Goal: Navigation & Orientation: Find specific page/section

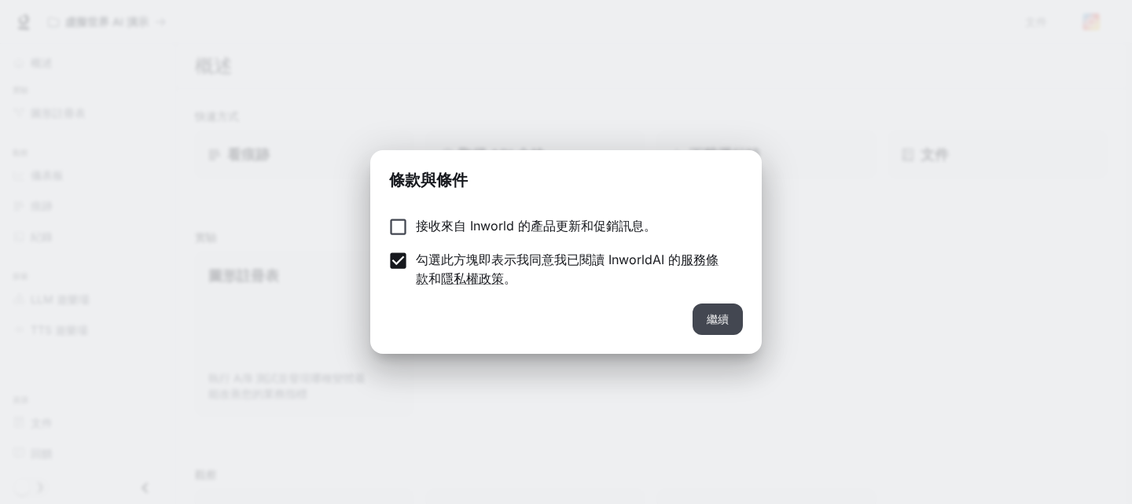
click at [709, 314] on font "繼續" at bounding box center [718, 318] width 22 height 13
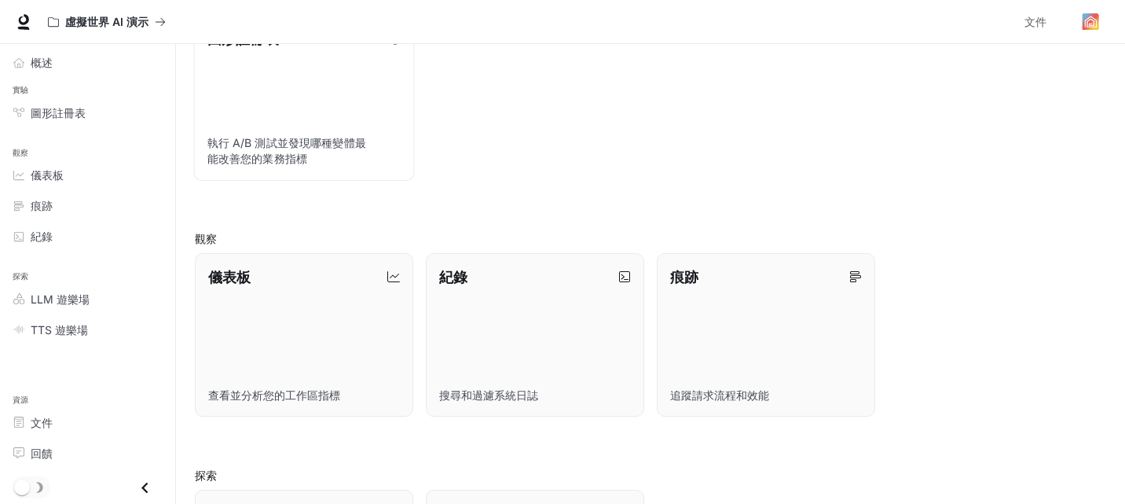
scroll to position [79, 0]
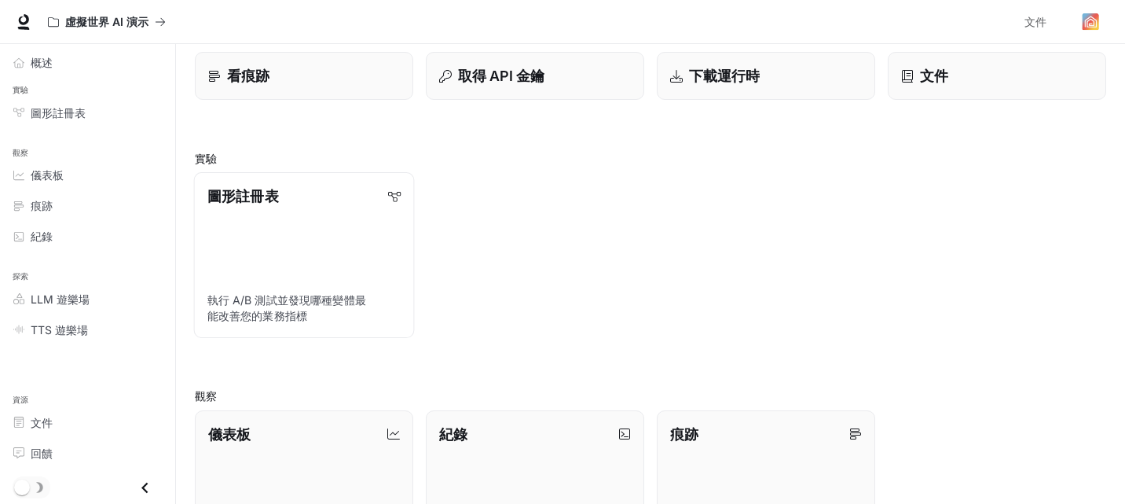
click at [337, 223] on link "圖形註冊表 執行 A/B 測試並發現哪種變體最能改善您的業務指標" at bounding box center [304, 255] width 221 height 166
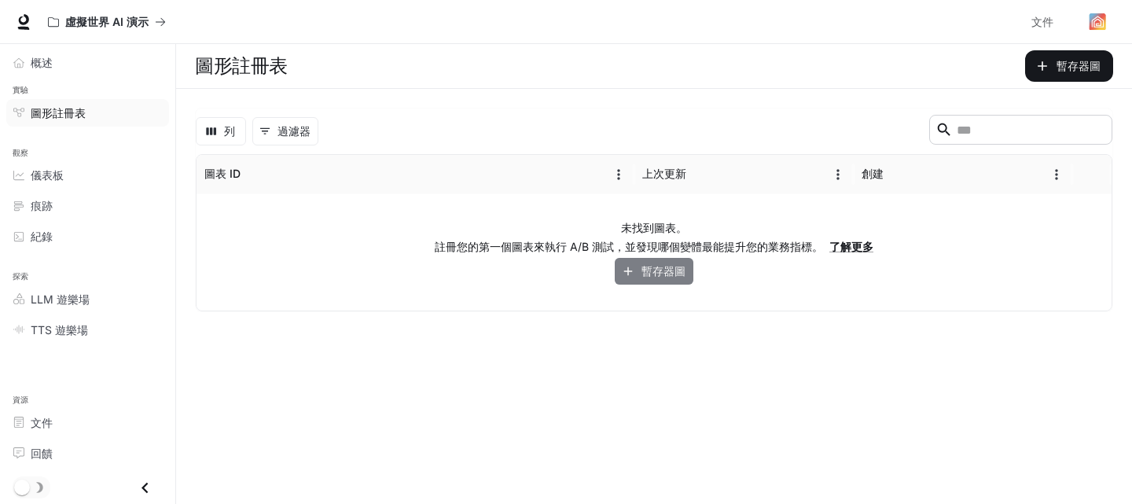
click at [666, 270] on font "暫存器圖" at bounding box center [663, 270] width 44 height 13
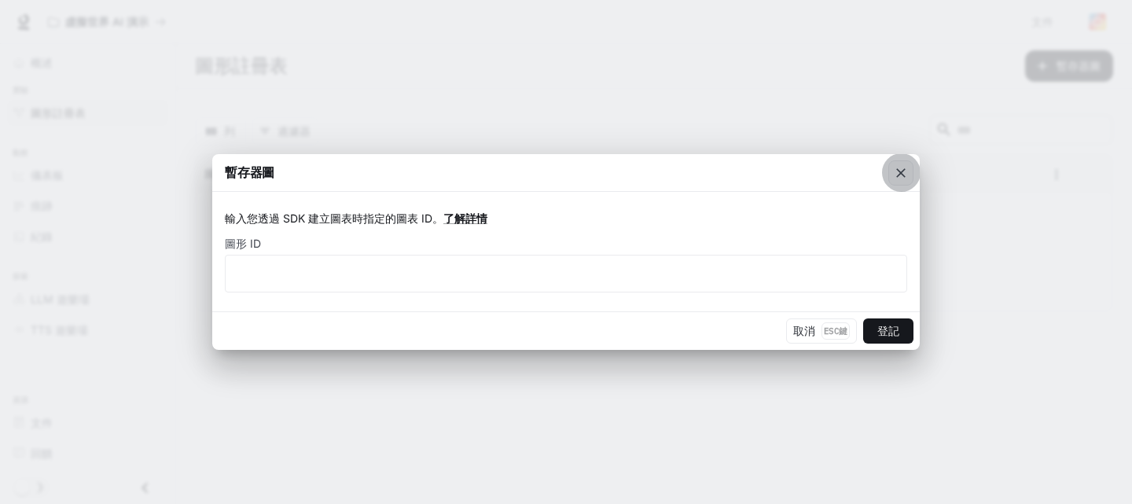
click at [887, 172] on button "button" at bounding box center [901, 173] width 38 height 38
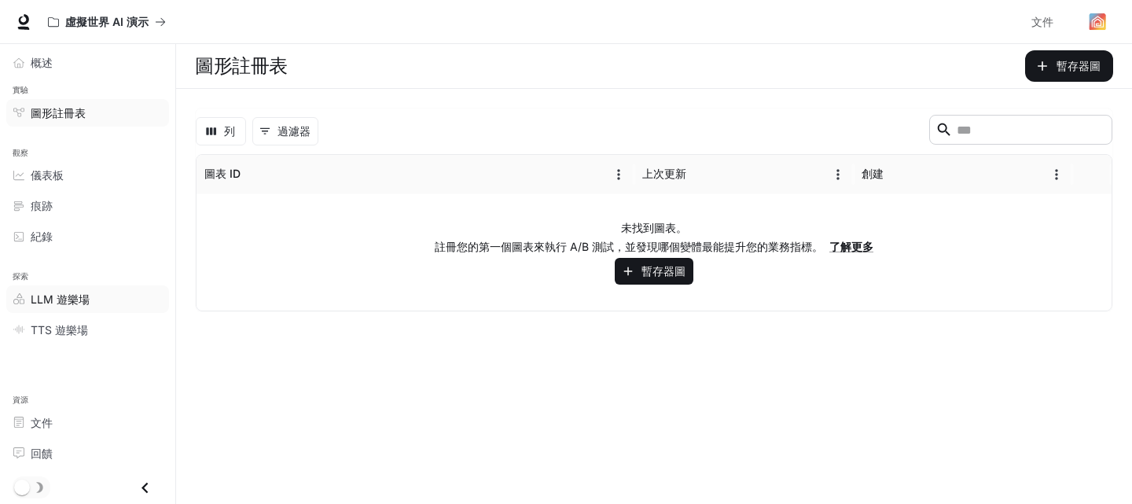
click at [94, 296] on div "LLM 遊樂場" at bounding box center [96, 299] width 131 height 17
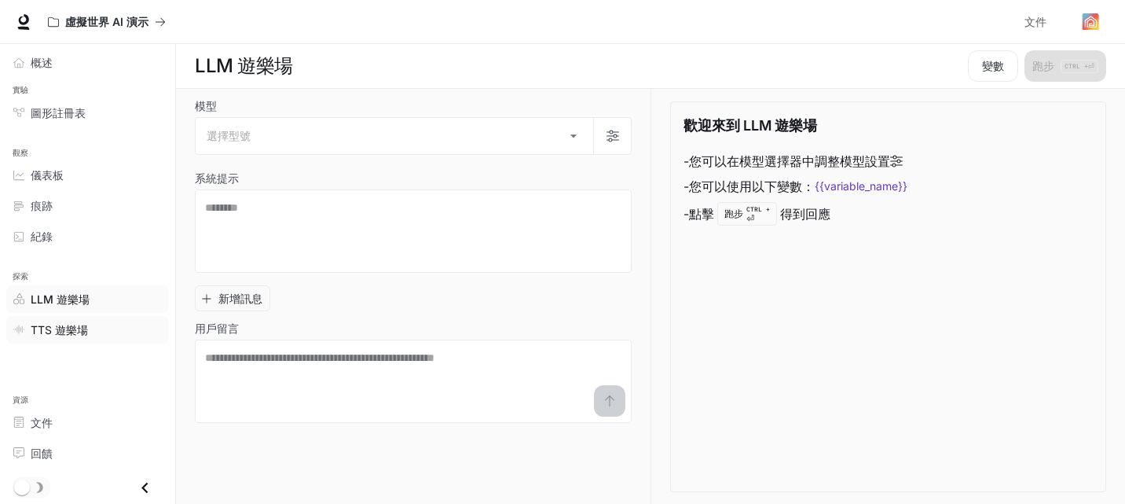
click at [97, 333] on div "TTS 遊樂場" at bounding box center [96, 329] width 131 height 17
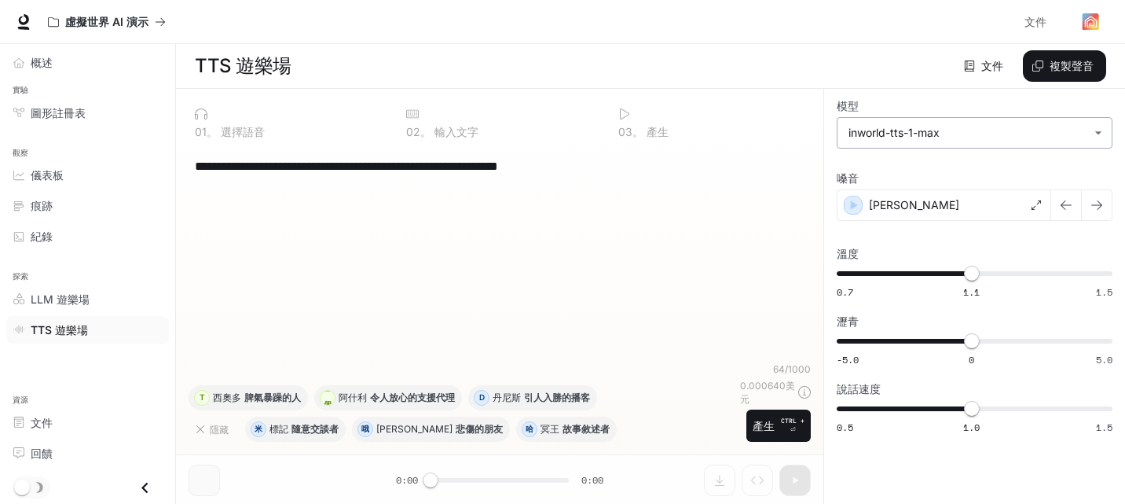
click at [912, 134] on body "**********" at bounding box center [562, 252] width 1125 height 505
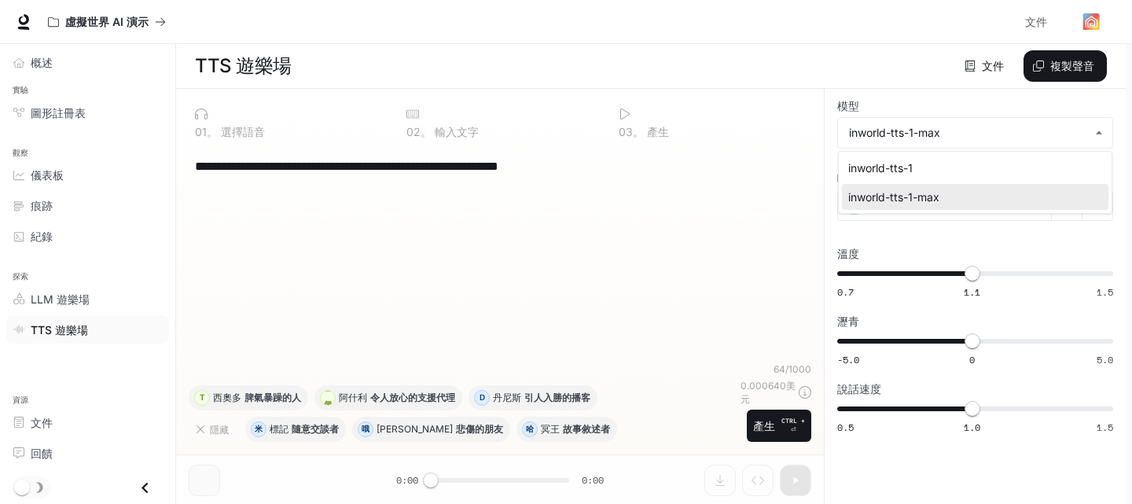
click at [909, 125] on div at bounding box center [566, 252] width 1132 height 504
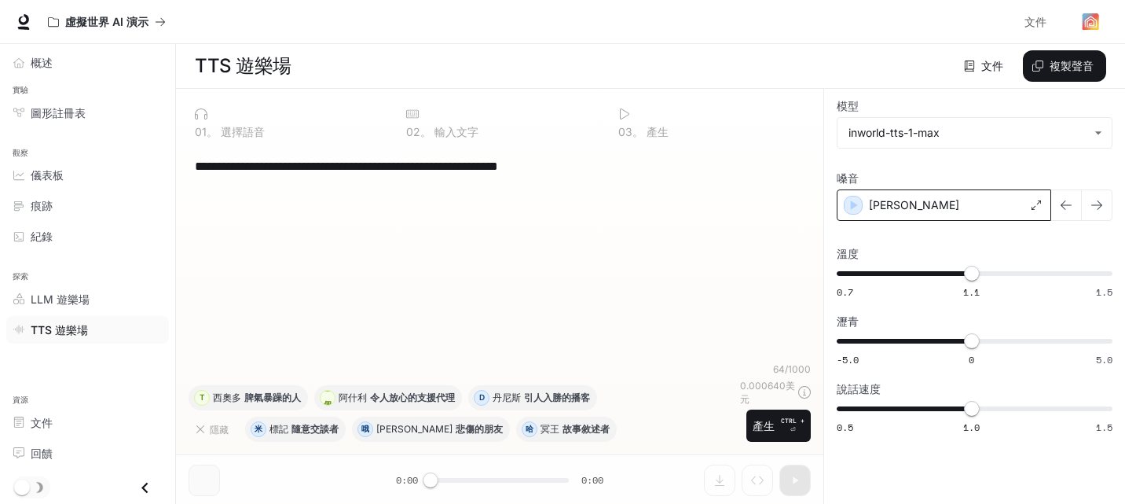
click at [897, 204] on font "[PERSON_NAME]" at bounding box center [914, 204] width 90 height 13
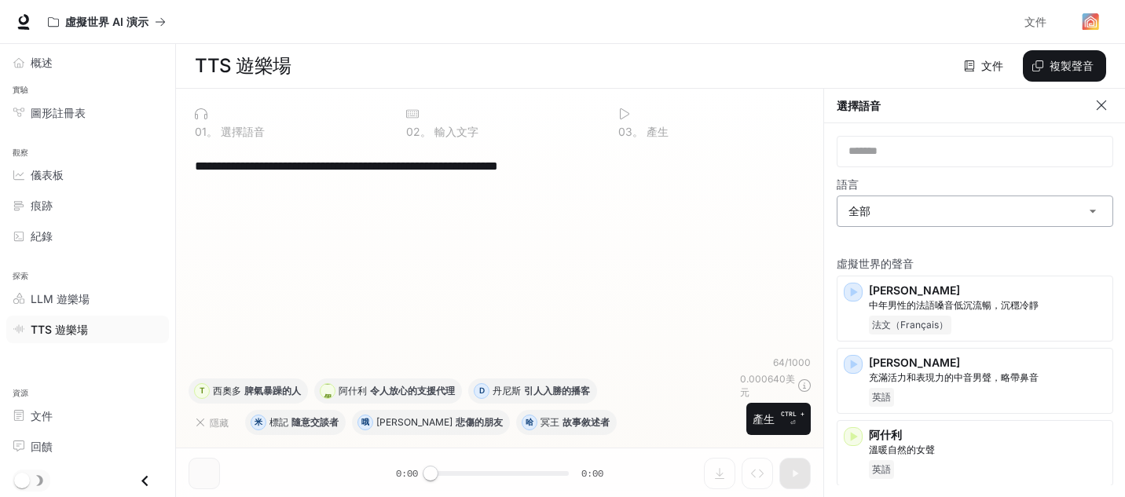
click at [954, 209] on body "**********" at bounding box center [562, 249] width 1125 height 498
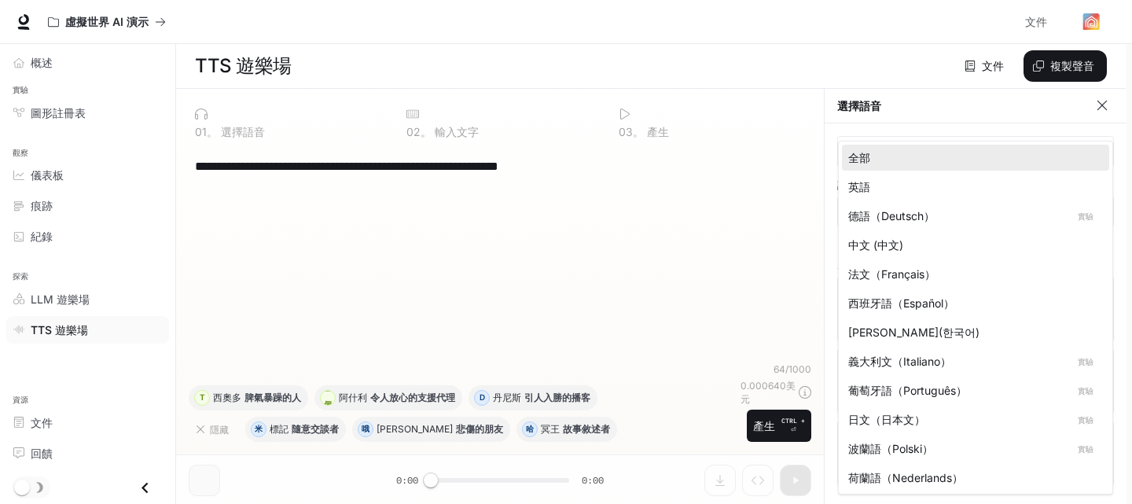
click at [948, 240] on div "中文 (中文)" at bounding box center [972, 245] width 248 height 17
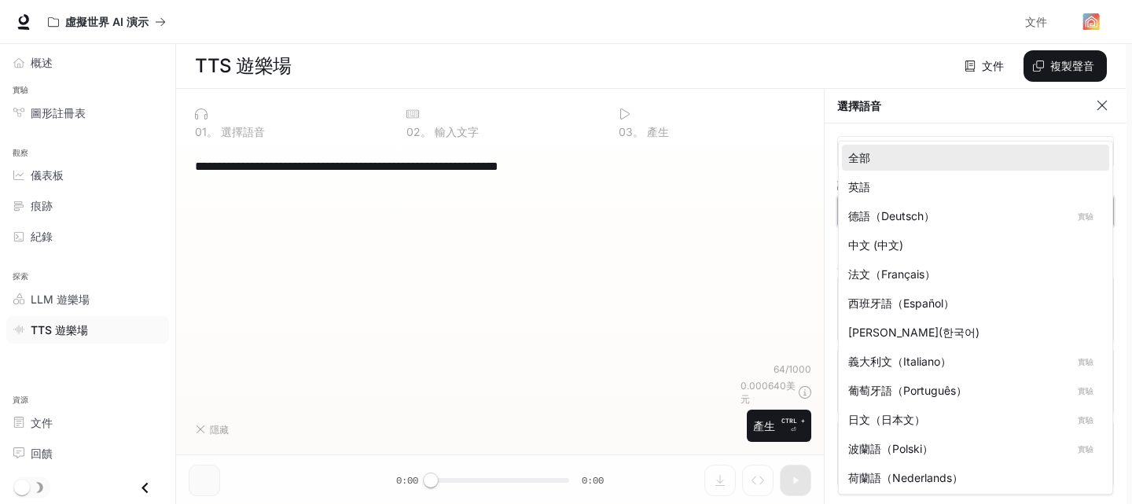
type input "*****"
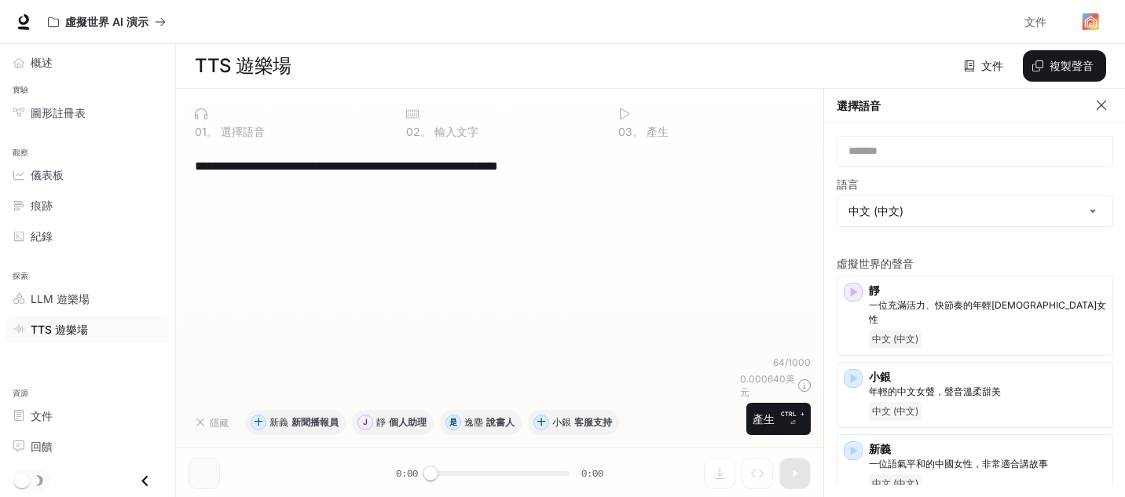
click at [931, 246] on div "虛擬世界的聲音 靜 一位充滿活力、快節奏的年輕[DEMOGRAPHIC_DATA]女性 中文 (中文) 小銀 年輕的中文女聲，聲音溫柔甜美 中文 (中文) 新…" at bounding box center [975, 409] width 277 height 327
click at [1093, 99] on button "button" at bounding box center [1102, 106] width 24 height 24
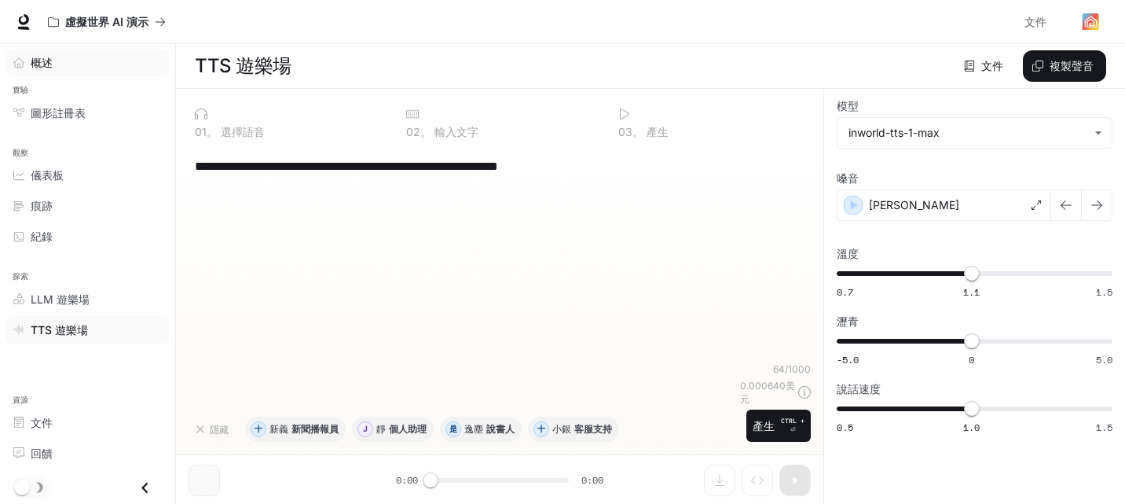
click at [78, 61] on div "概述" at bounding box center [96, 62] width 131 height 17
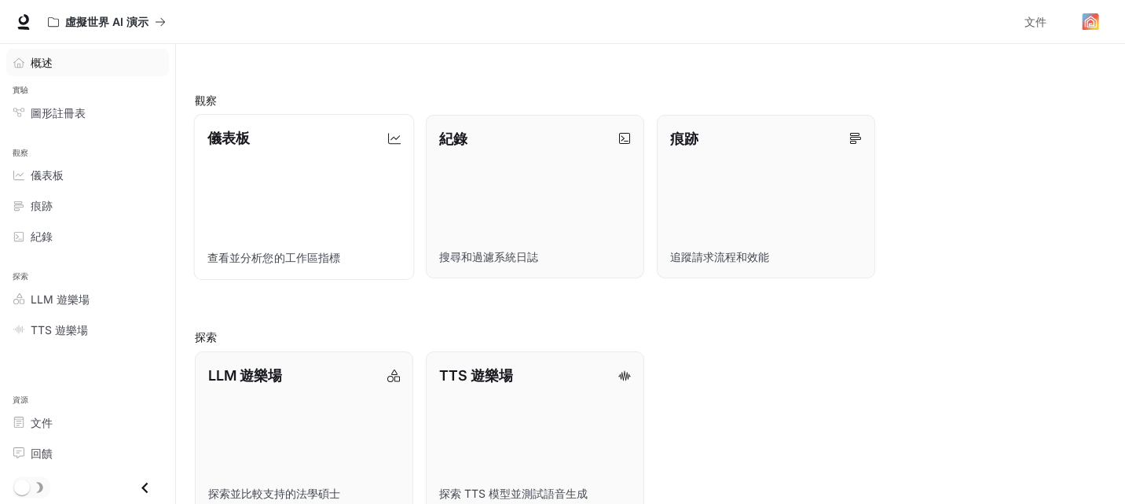
scroll to position [404, 0]
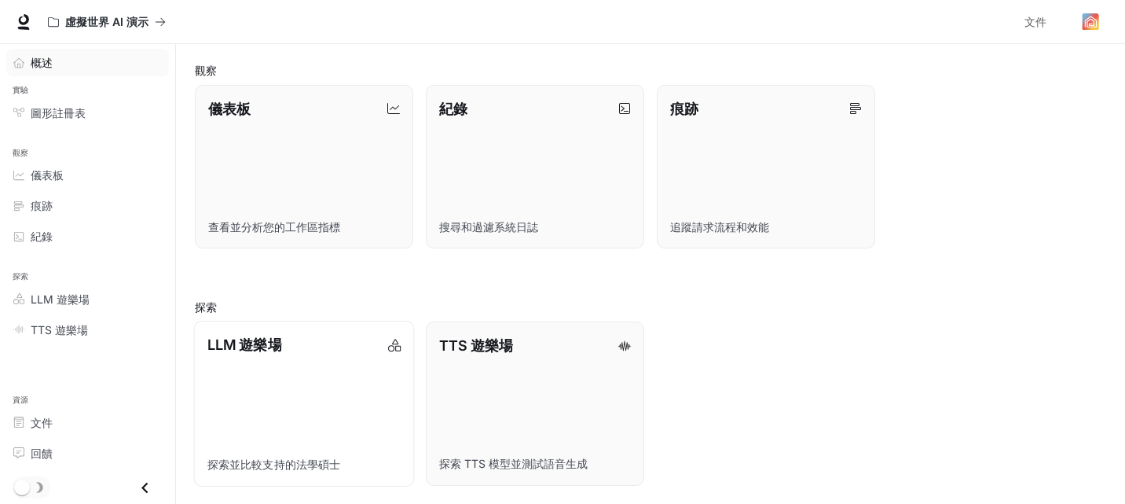
click at [305, 341] on div "LLM 遊樂場" at bounding box center [303, 344] width 193 height 21
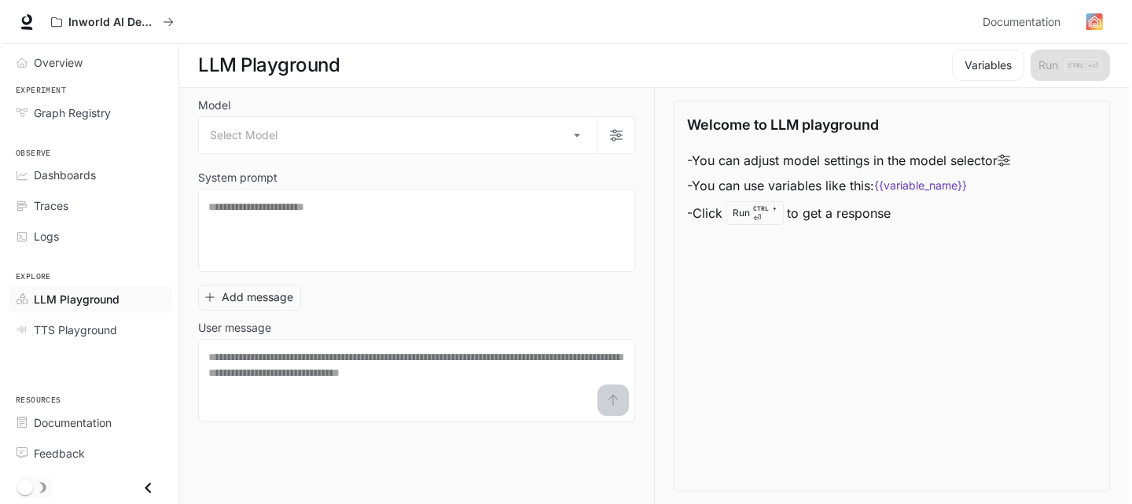
scroll to position [1, 0]
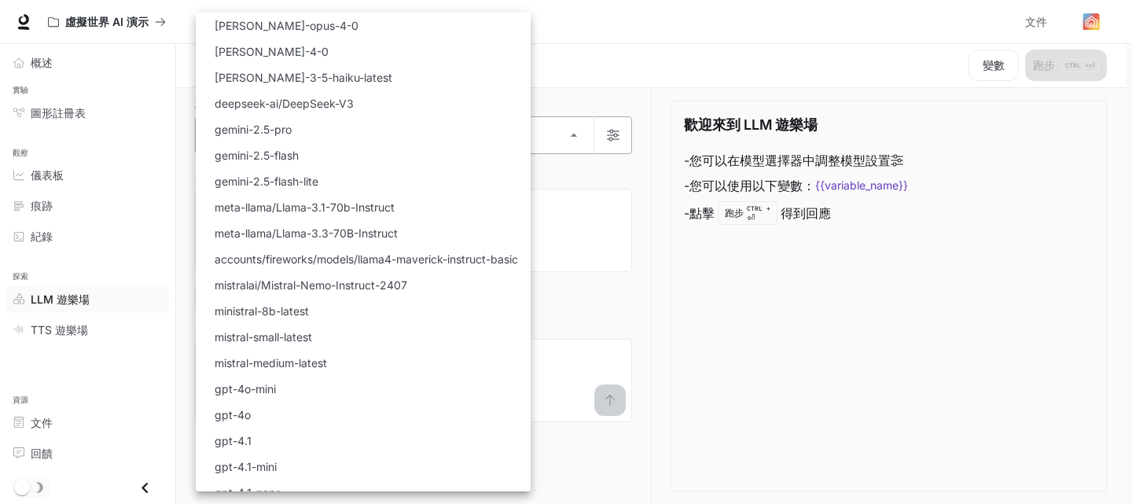
click at [462, 140] on body "跳至主要內容 虛擬世界 AI 演示 文件 文件 入口網站 概述 實驗 圖形註冊表 觀察 儀表板 痕跡 紀錄 探索 LLM 遊樂場 TTS 遊樂場 資源 文件 …" at bounding box center [566, 251] width 1132 height 505
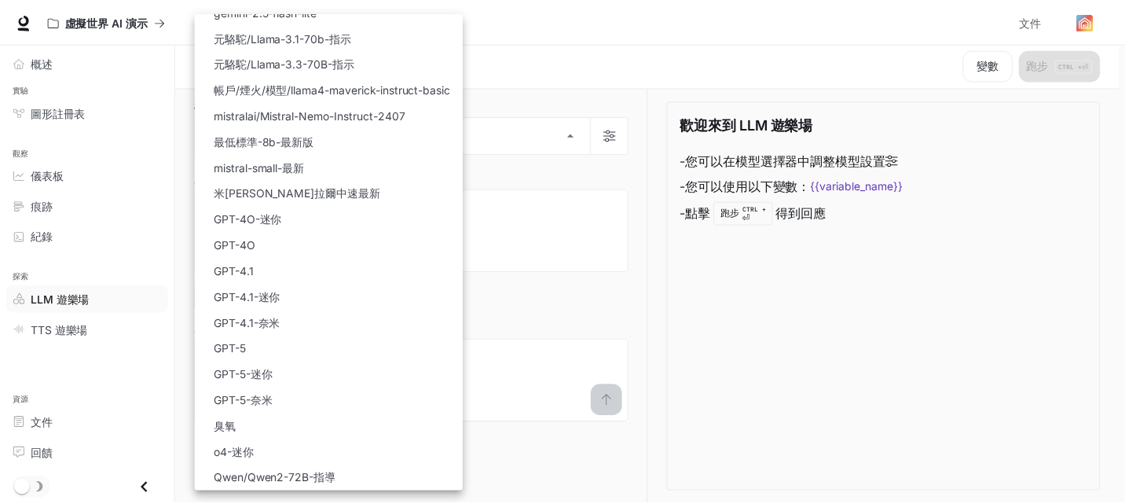
scroll to position [0, 0]
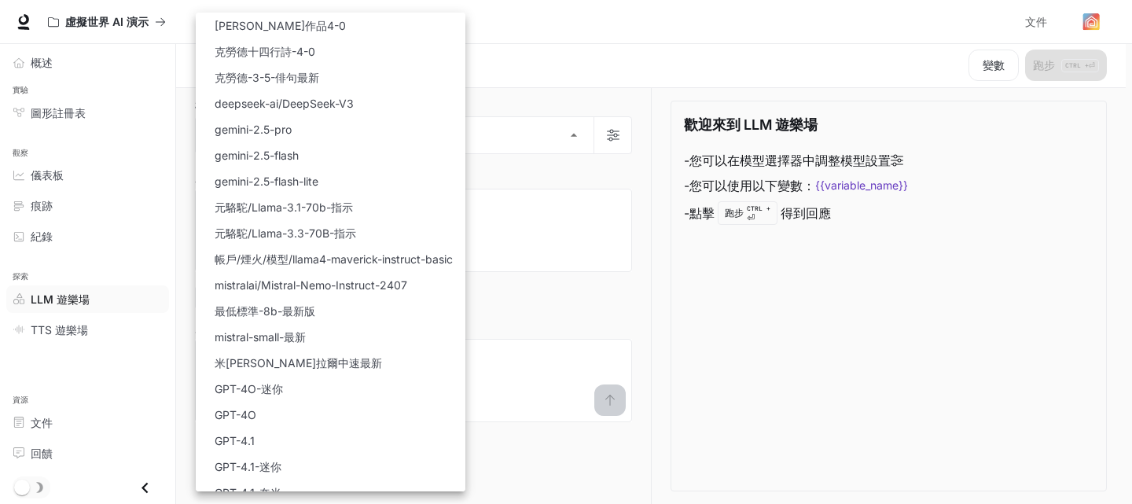
click at [519, 280] on div at bounding box center [566, 252] width 1132 height 504
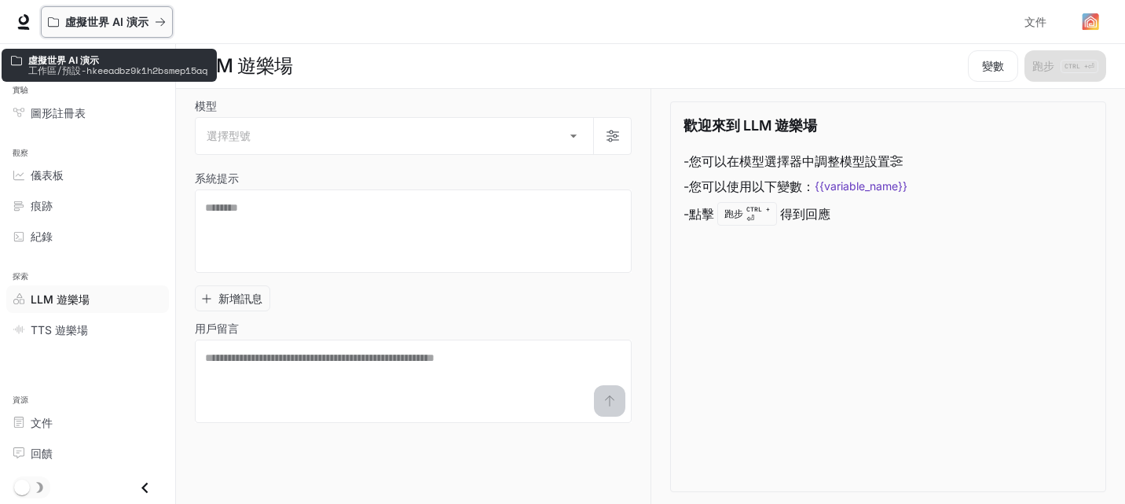
click at [149, 18] on div "虛擬世界 AI 演示" at bounding box center [101, 22] width 107 height 13
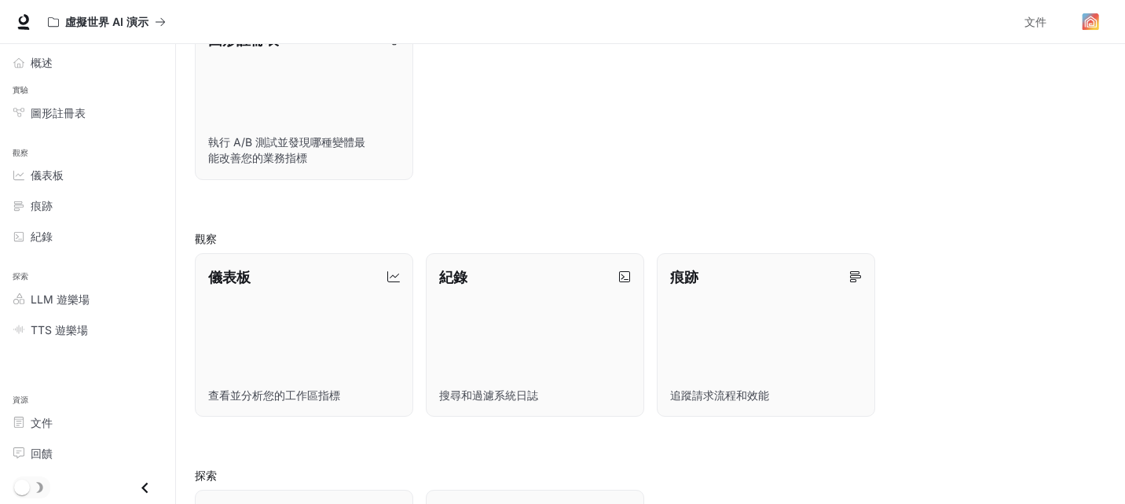
scroll to position [404, 0]
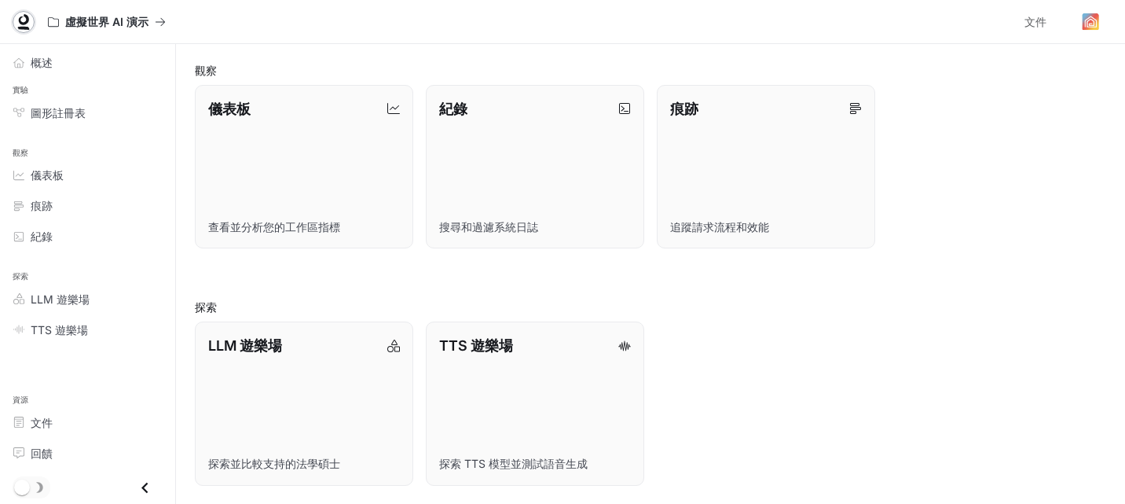
click at [28, 19] on icon at bounding box center [24, 19] width 10 height 11
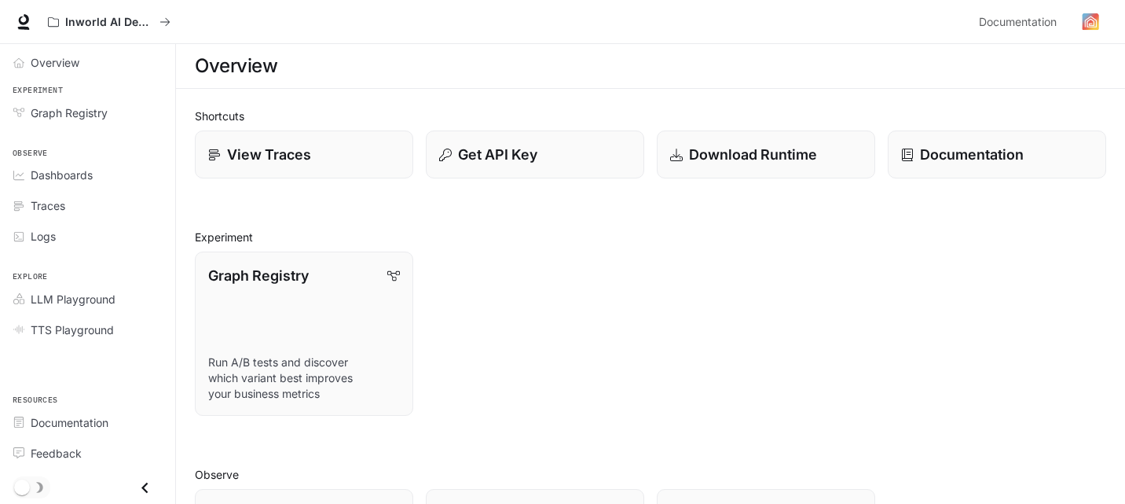
click at [647, 233] on h2 "Experiment" at bounding box center [651, 237] width 912 height 17
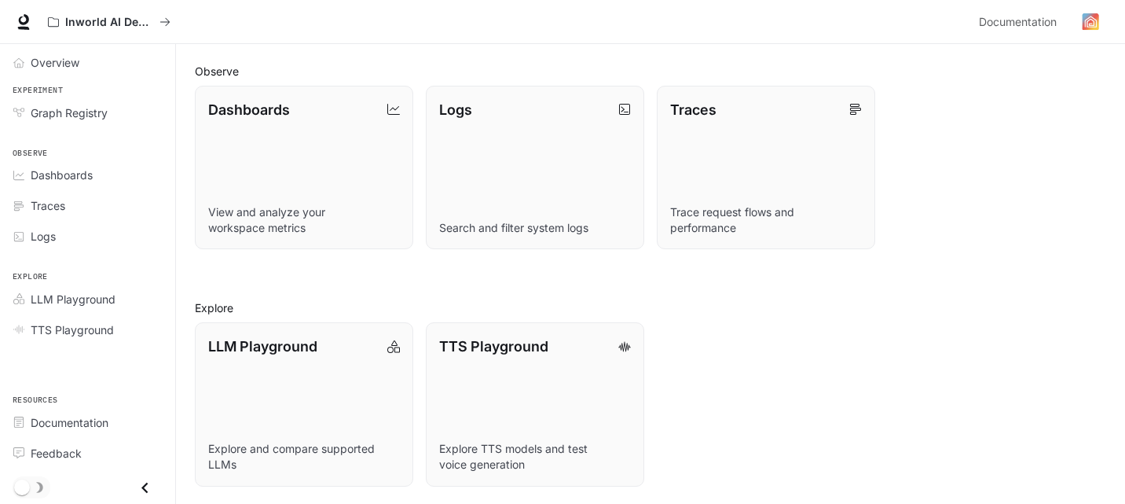
scroll to position [404, 0]
click at [142, 483] on icon "Close drawer" at bounding box center [144, 487] width 21 height 21
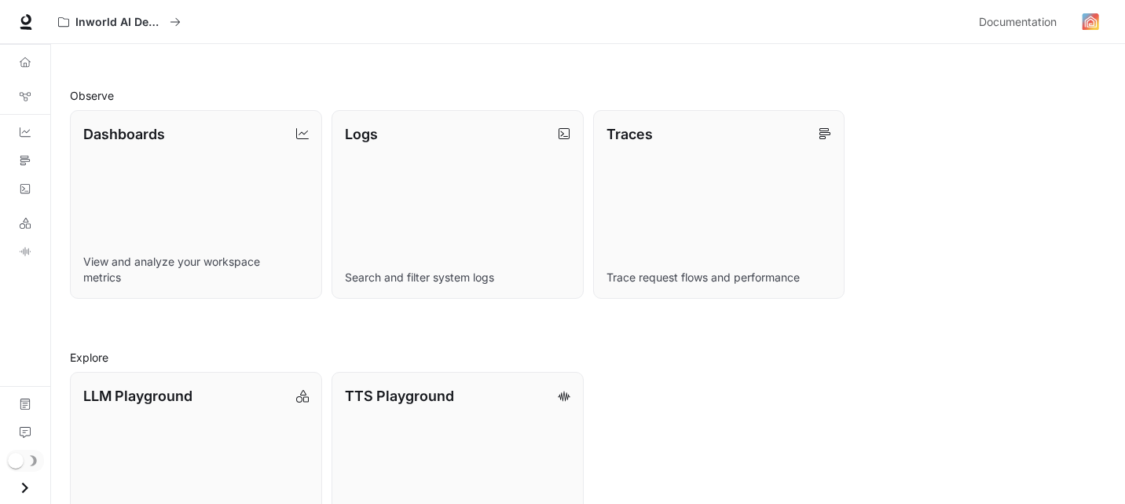
click at [20, 479] on icon "Open drawer" at bounding box center [24, 487] width 21 height 21
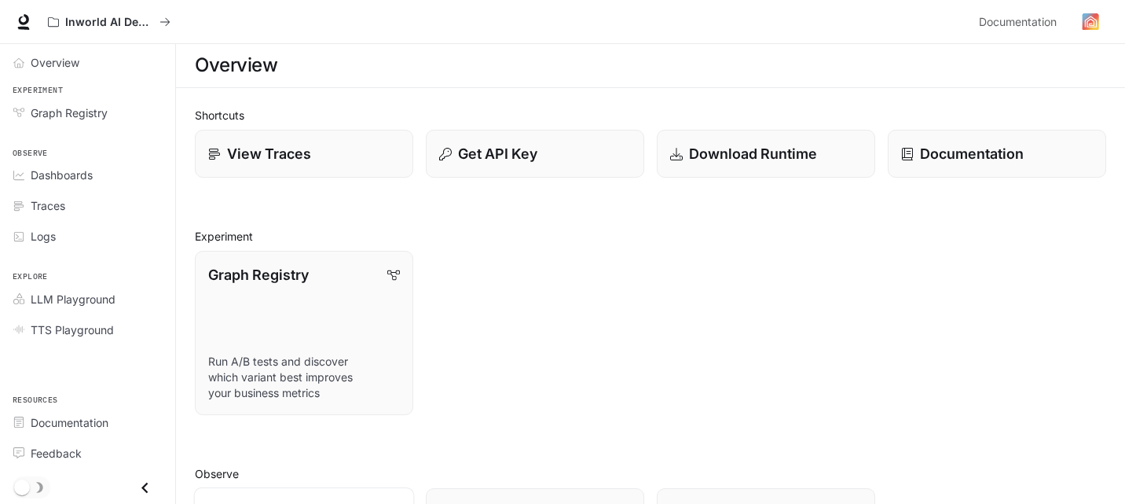
scroll to position [0, 0]
click at [927, 152] on p "Documentation" at bounding box center [972, 154] width 105 height 21
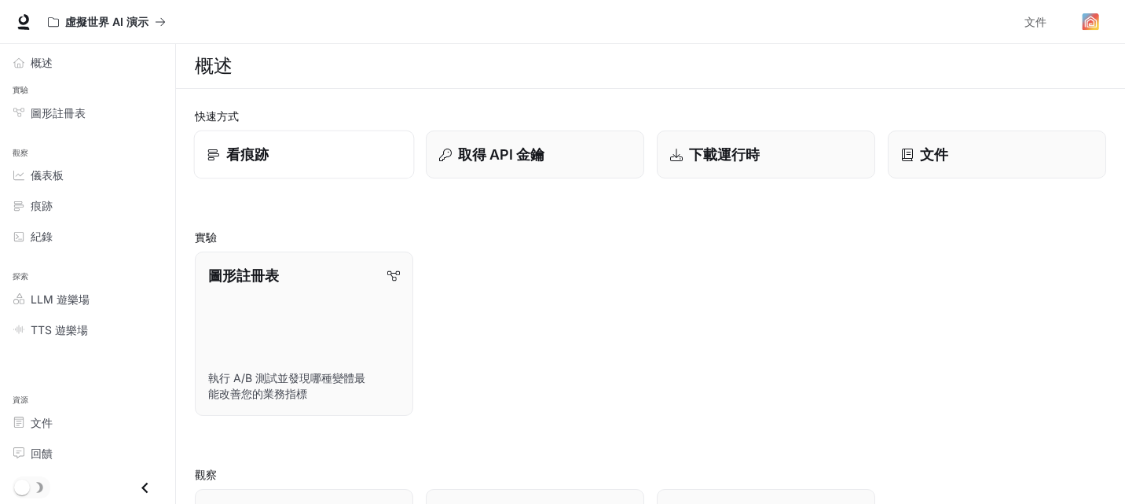
click at [266, 167] on link "看痕跡" at bounding box center [304, 154] width 221 height 49
click at [100, 114] on div "圖形註冊表" at bounding box center [96, 113] width 131 height 17
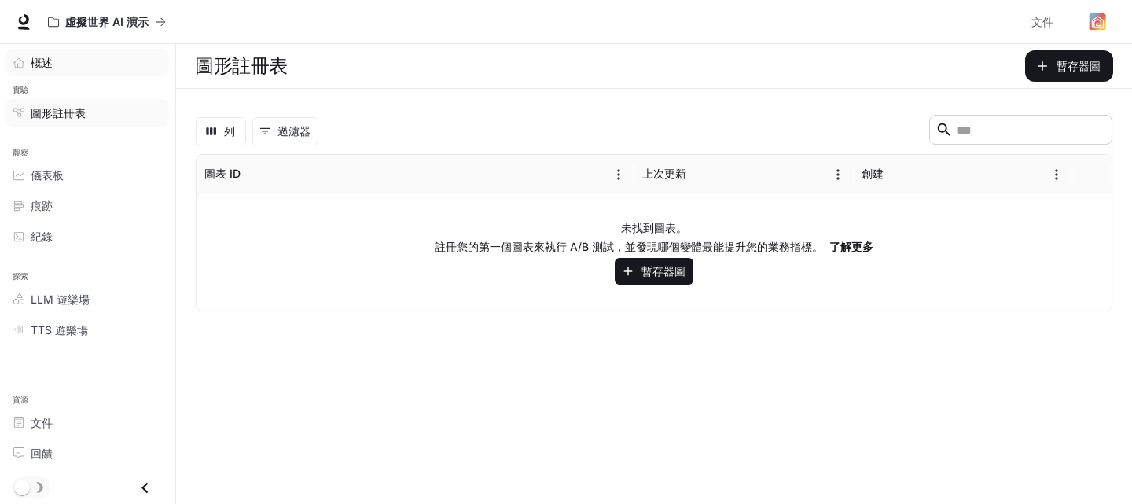
click at [73, 63] on div "概述" at bounding box center [96, 62] width 131 height 17
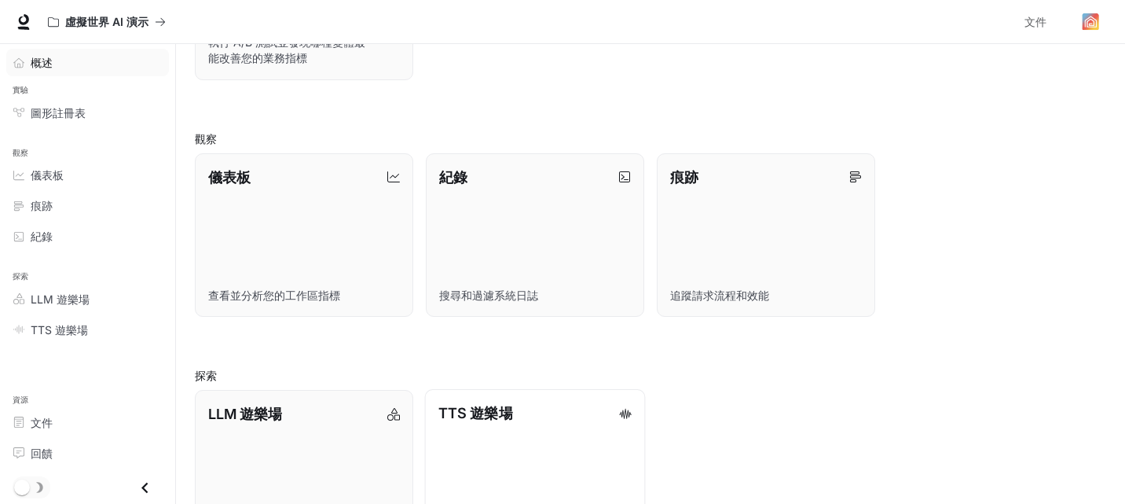
scroll to position [404, 0]
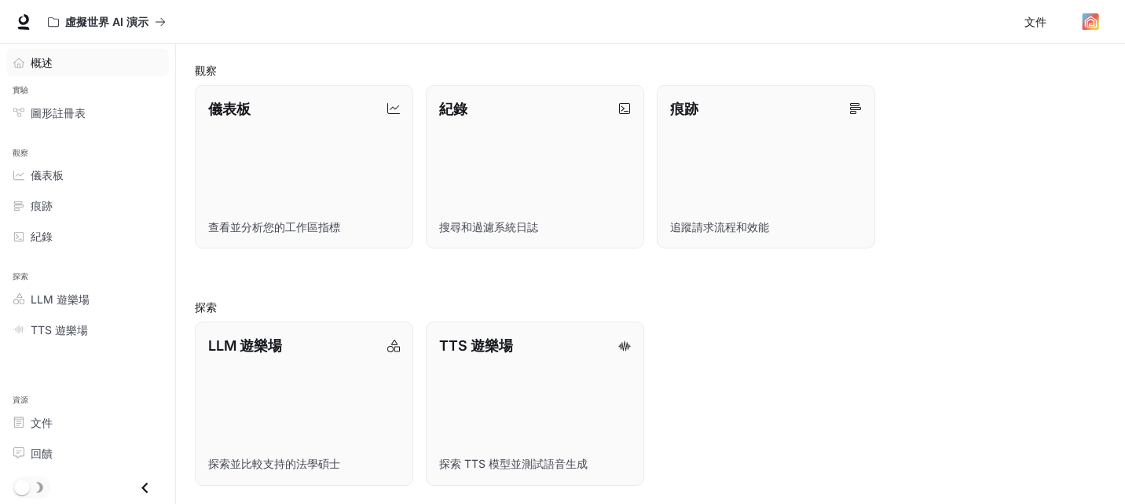
click at [1032, 17] on font "文件" at bounding box center [1036, 21] width 22 height 13
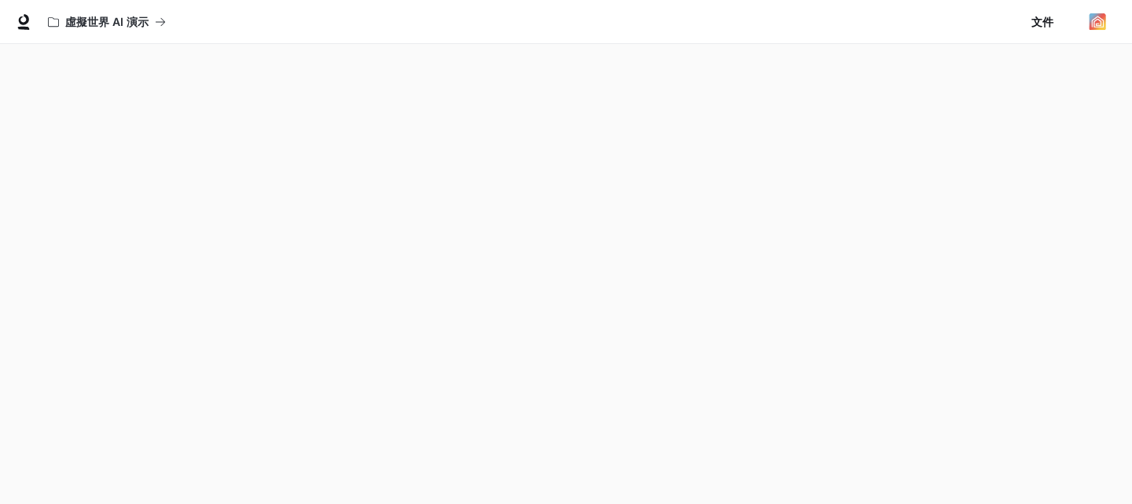
click at [1108, 20] on button "button" at bounding box center [1096, 21] width 31 height 31
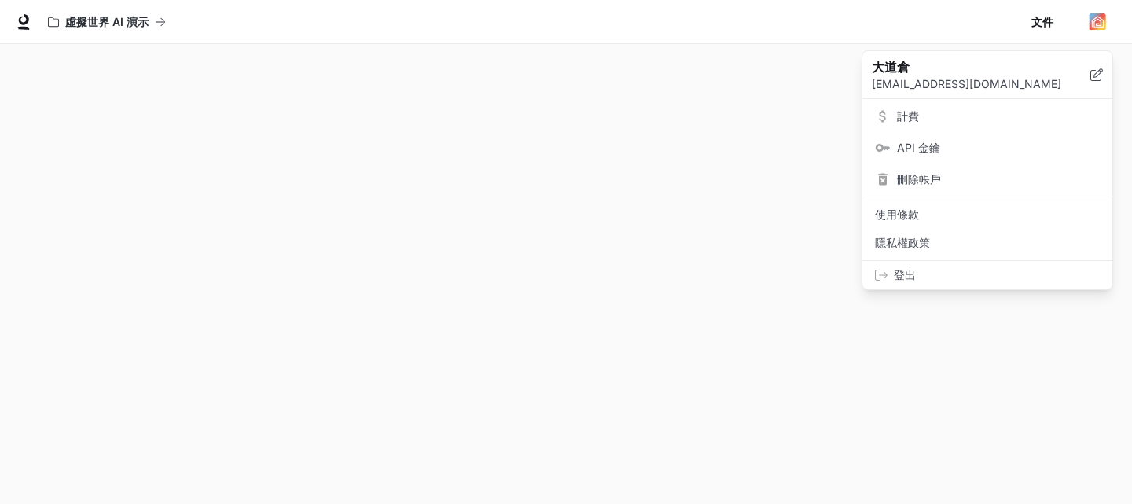
click at [1005, 112] on span "計費" at bounding box center [998, 116] width 203 height 16
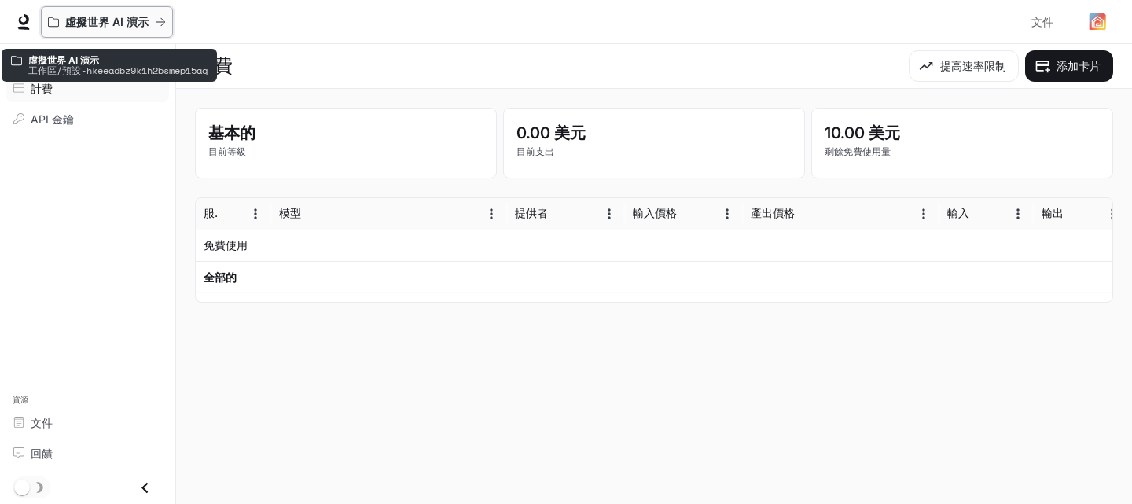
click at [113, 24] on font "虛擬世界 AI 演示" at bounding box center [106, 21] width 83 height 13
